Goal: Transaction & Acquisition: Book appointment/travel/reservation

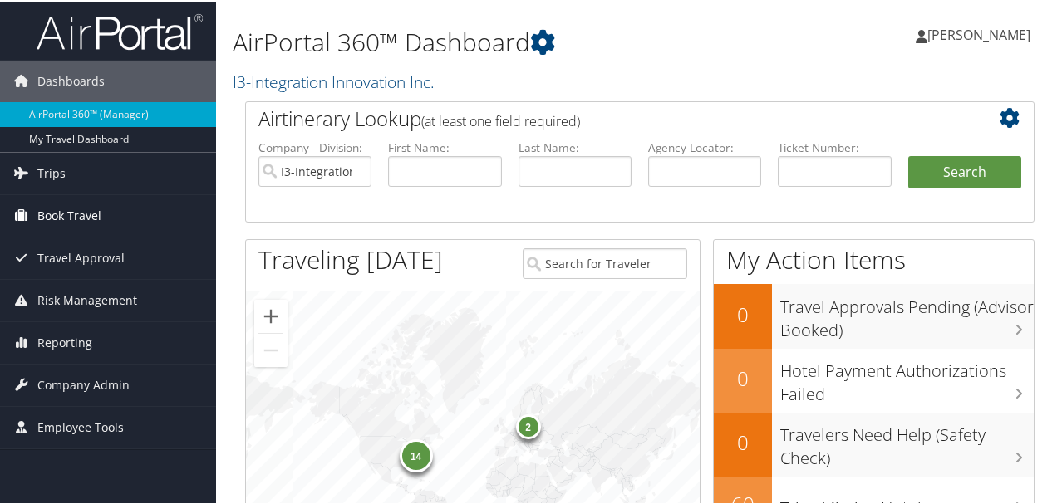
click at [93, 216] on span "Book Travel" at bounding box center [69, 215] width 64 height 42
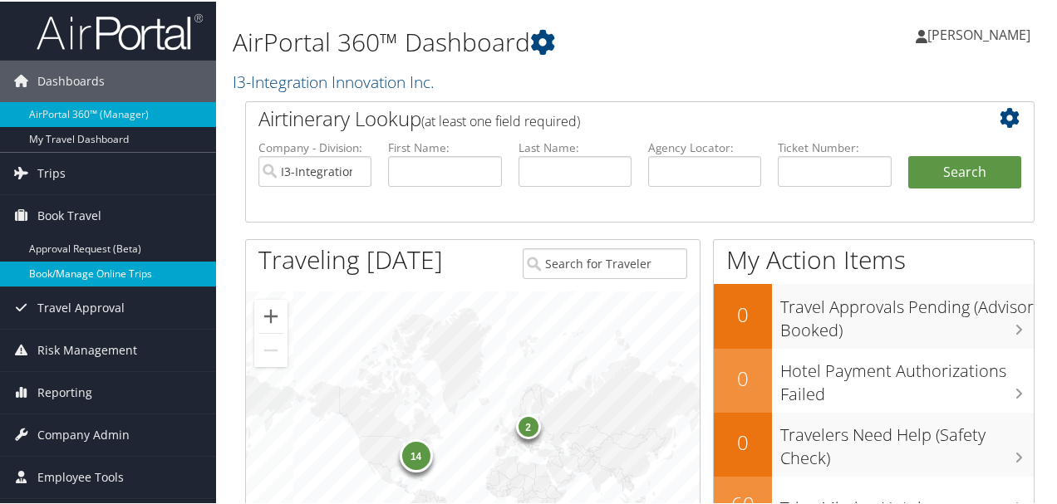
click at [103, 268] on link "Book/Manage Online Trips" at bounding box center [108, 272] width 216 height 25
